Goal: Transaction & Acquisition: Obtain resource

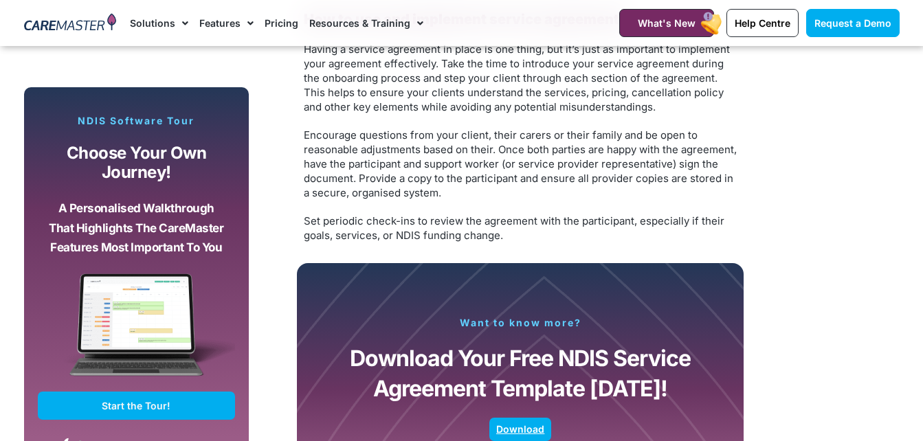
scroll to position [2750, 0]
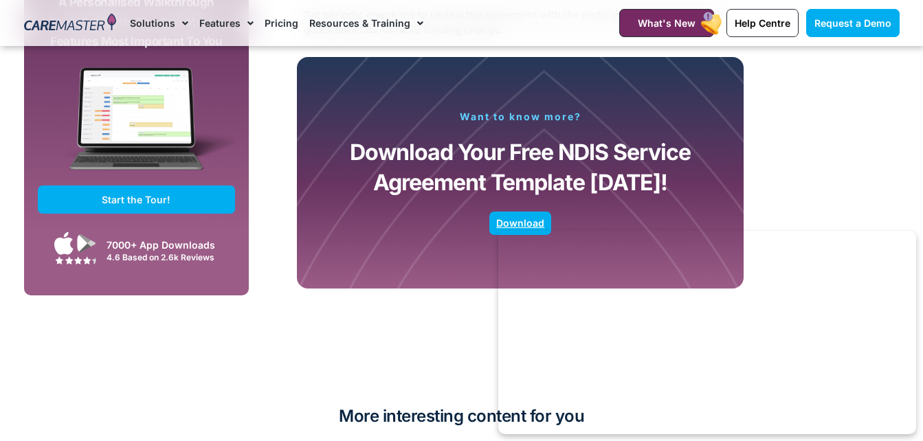
click at [516, 221] on span "Download" at bounding box center [520, 223] width 48 height 7
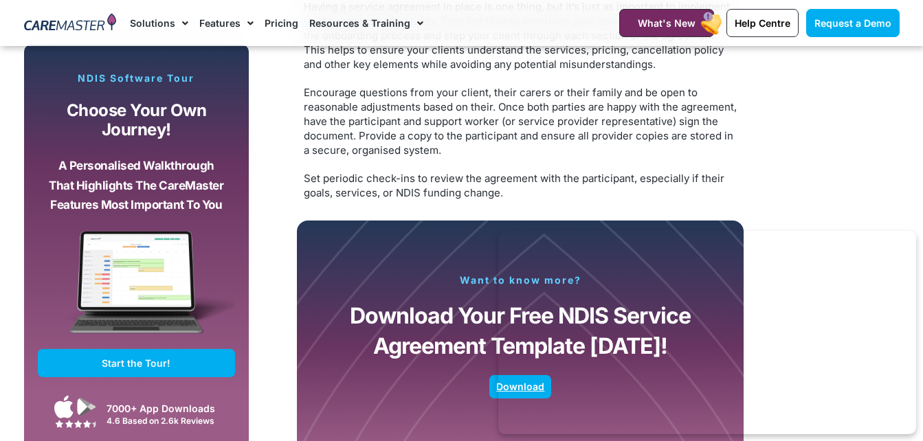
scroll to position [2750, 0]
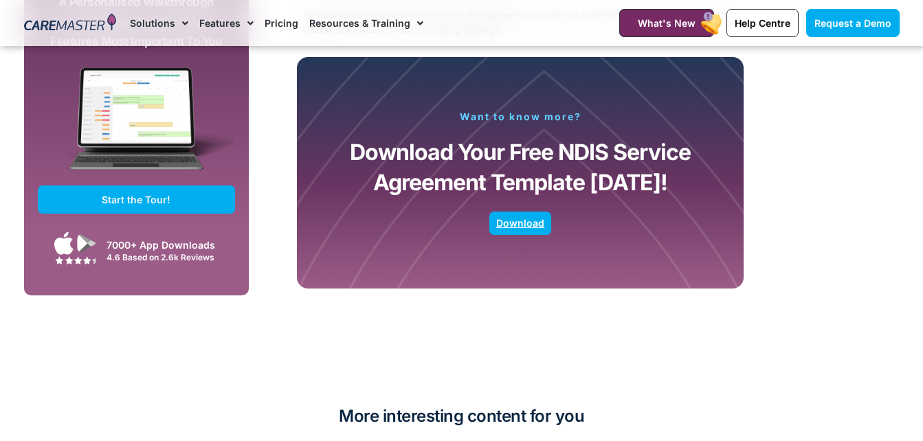
click at [525, 220] on span "Download" at bounding box center [520, 223] width 48 height 7
